Goal: Transaction & Acquisition: Purchase product/service

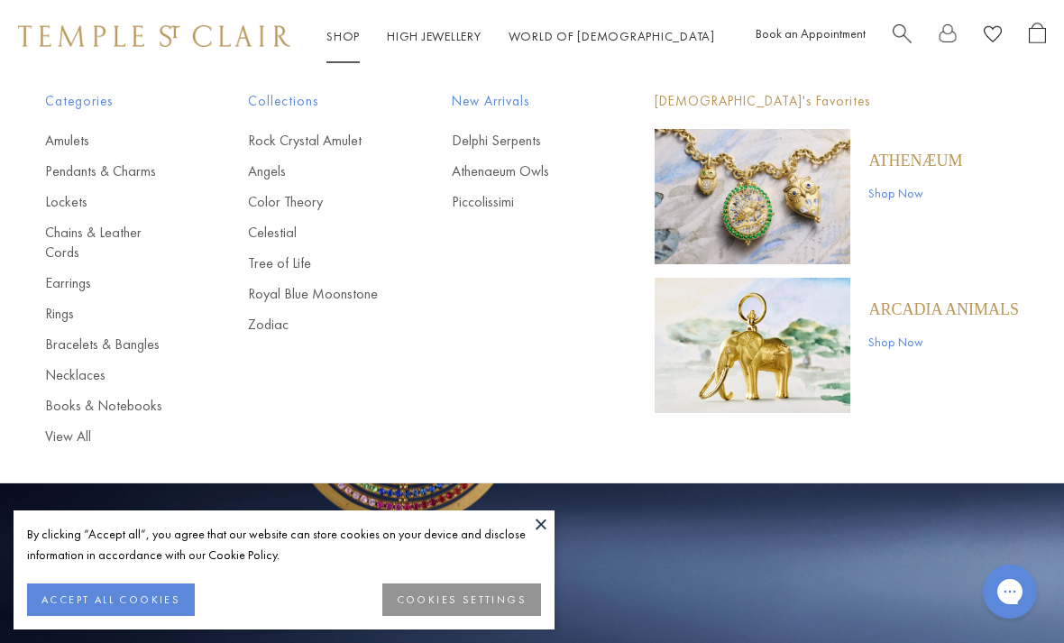
click at [142, 88] on div "Categories Amulets Pendants & Charms Lockets Chains & Leather Cords Earrings Ri…" at bounding box center [532, 268] width 1064 height 392
click at [0, 0] on div "POPUP Form" at bounding box center [0, 0] width 0 height 0
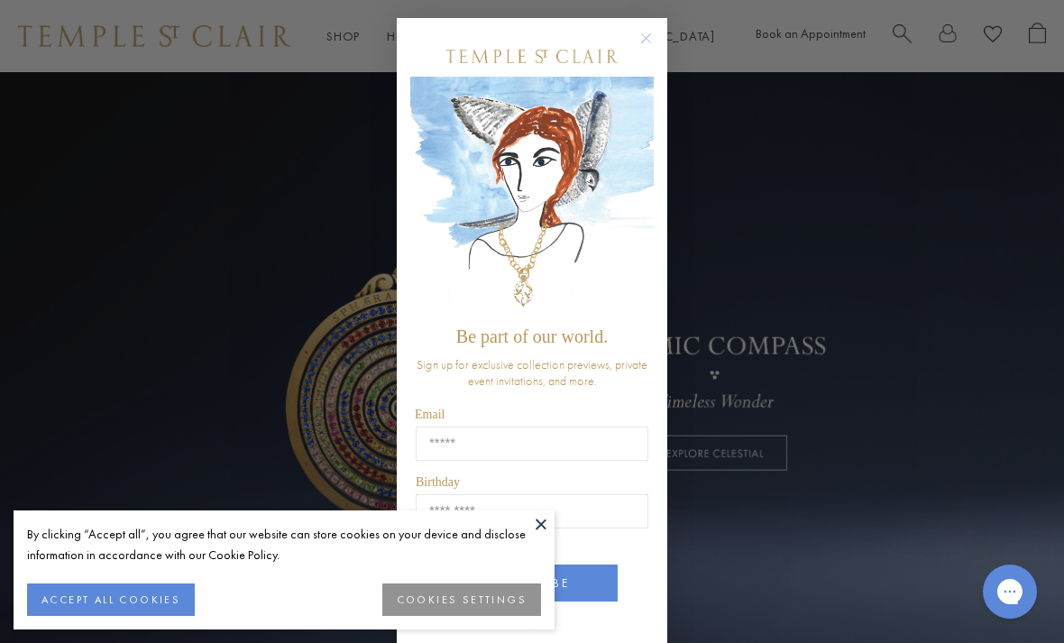
click at [643, 38] on circle "Close dialog" at bounding box center [646, 39] width 22 height 22
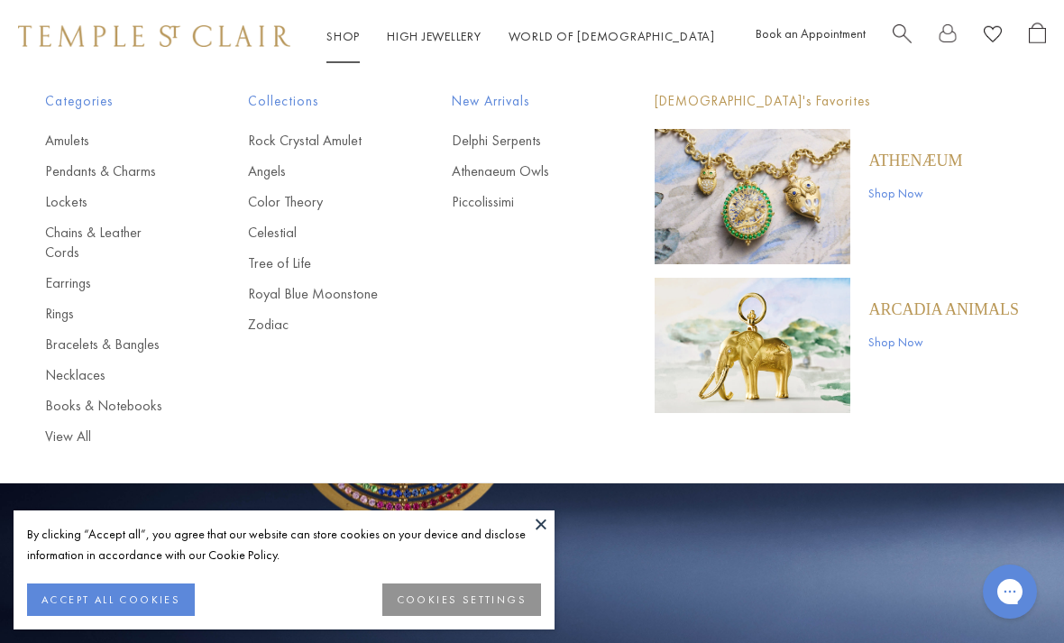
click at [78, 426] on link "View All" at bounding box center [110, 436] width 131 height 20
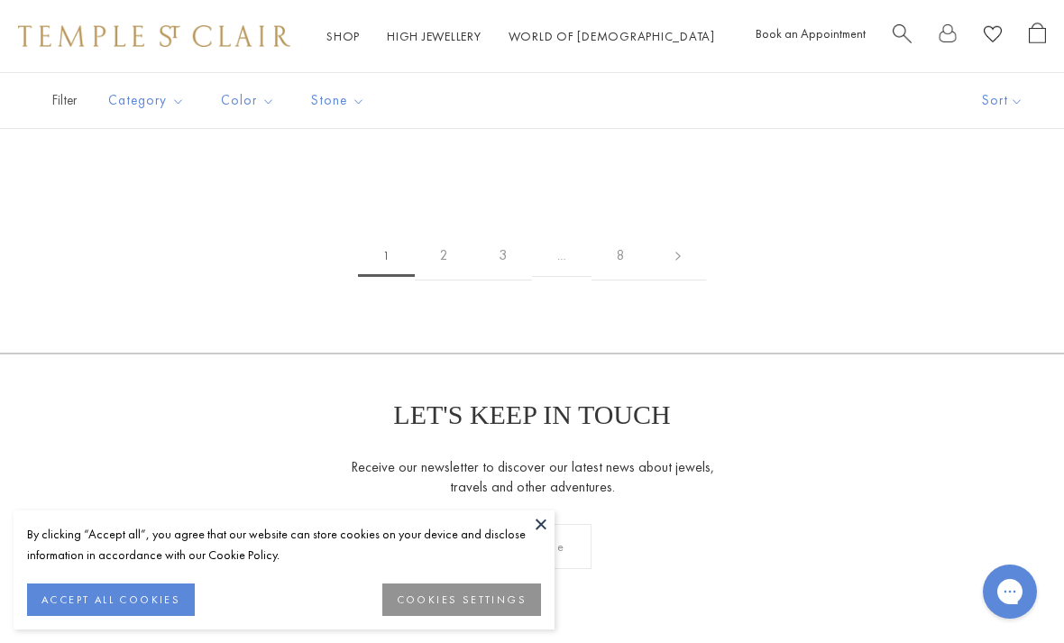
scroll to position [12252, 0]
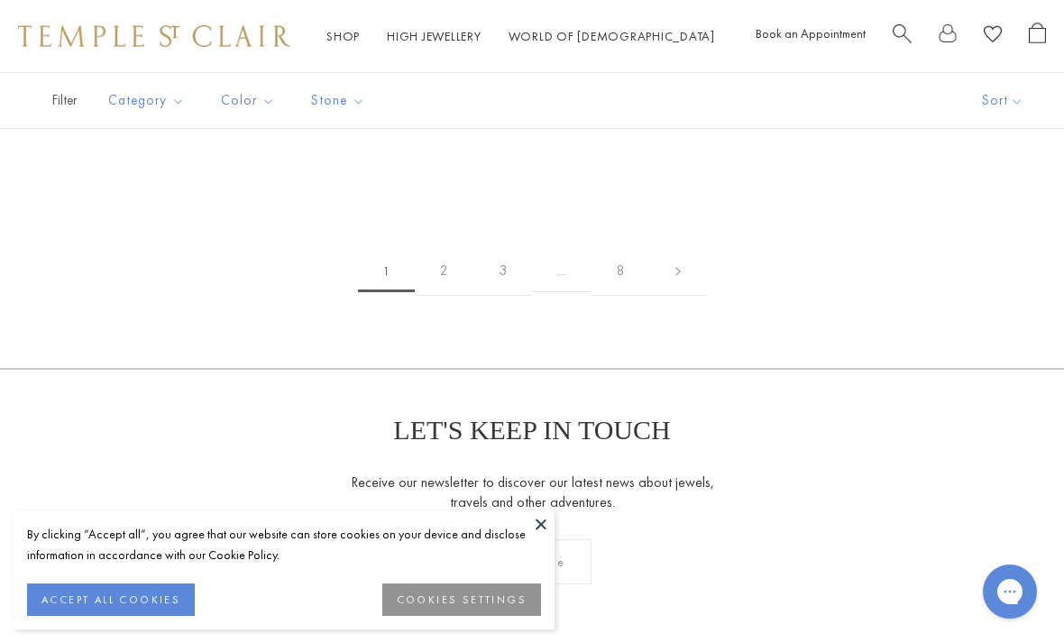
click at [675, 246] on link at bounding box center [678, 271] width 56 height 50
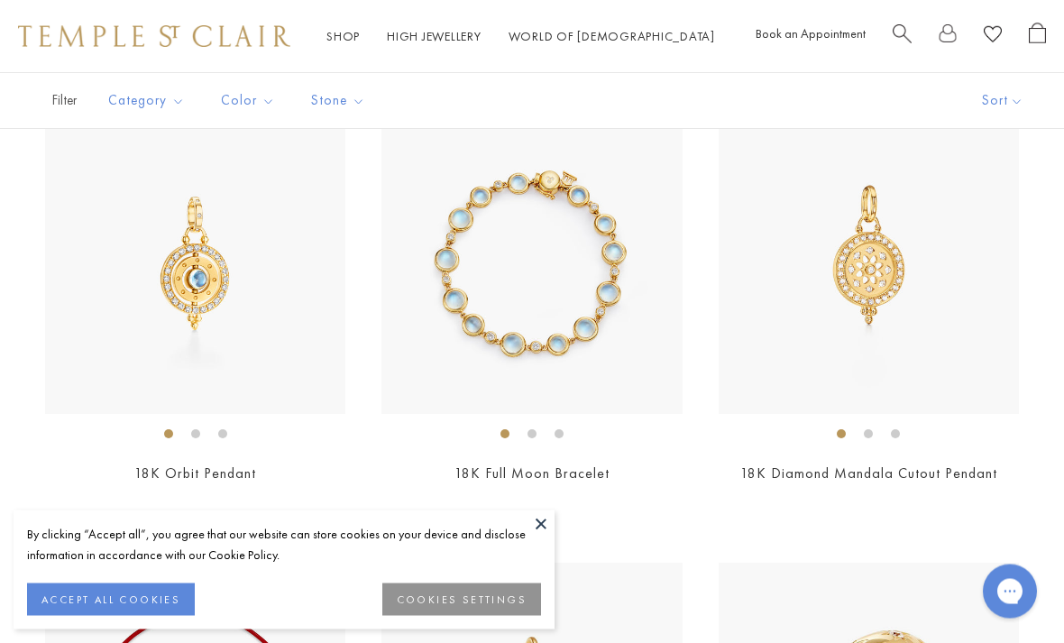
scroll to position [653, 0]
click at [964, 333] on img at bounding box center [868, 264] width 300 height 300
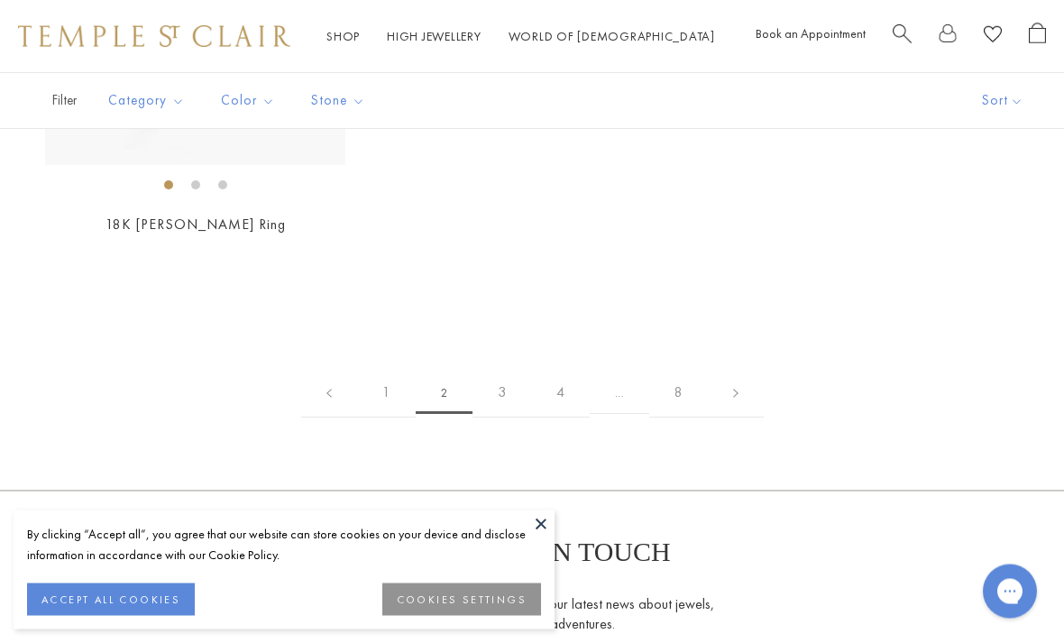
scroll to position [8558, 0]
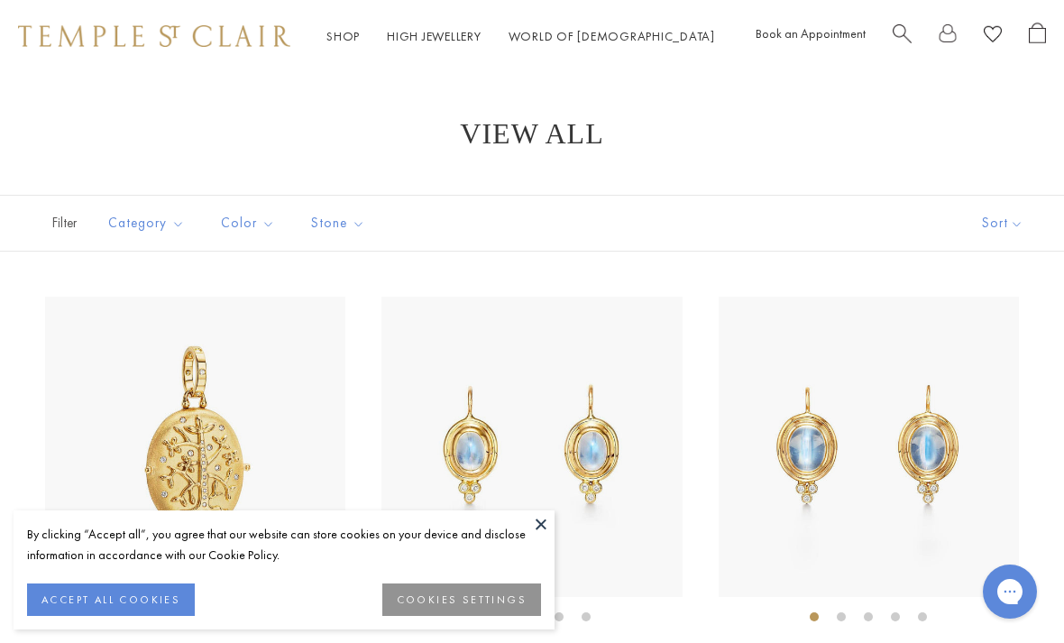
scroll to position [8615, 0]
